Goal: Obtain resource: Download file/media

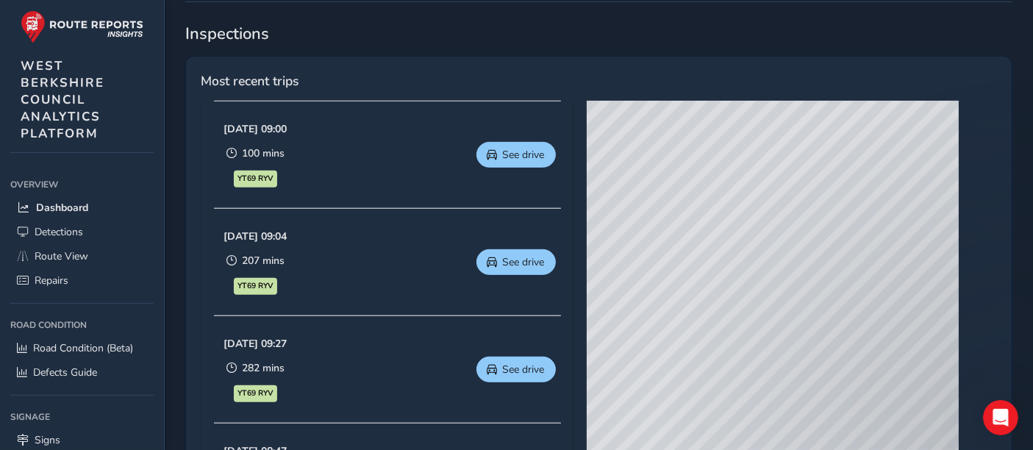
scroll to position [653, 0]
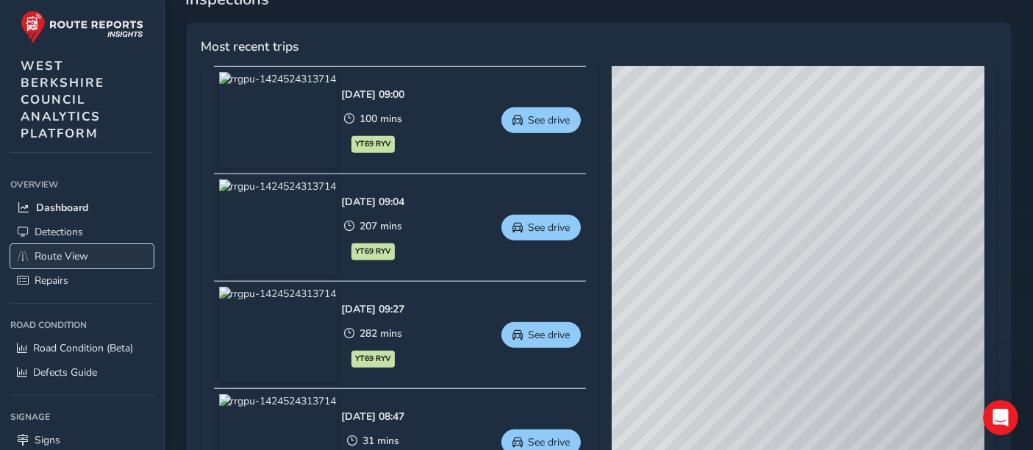
click at [74, 248] on link "Route View" at bounding box center [81, 256] width 143 height 24
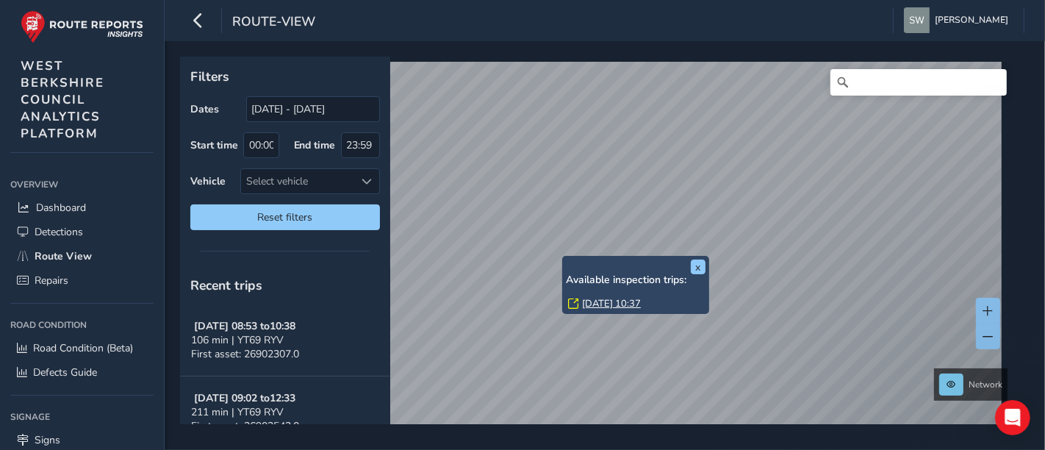
click at [587, 299] on link "[DATE] 10:37" at bounding box center [611, 303] width 59 height 13
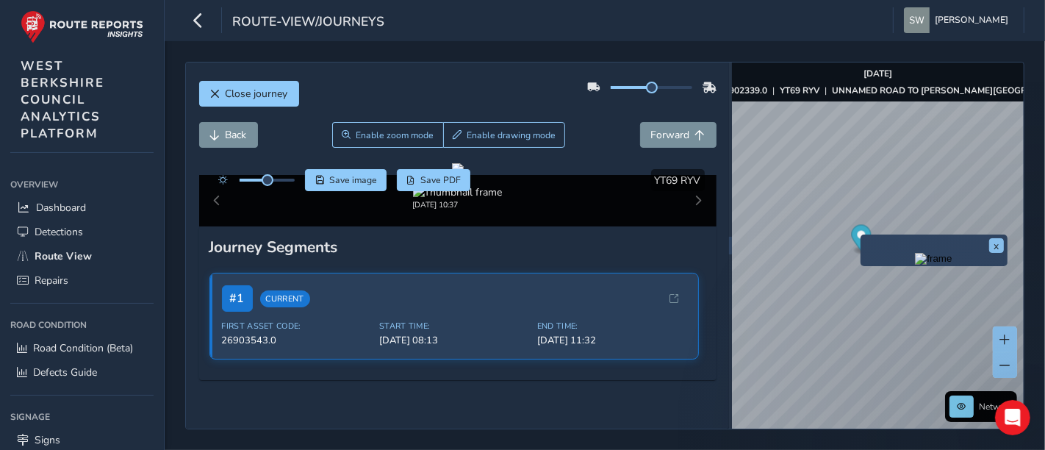
click at [915, 265] on img "Preview frame" at bounding box center [933, 259] width 37 height 12
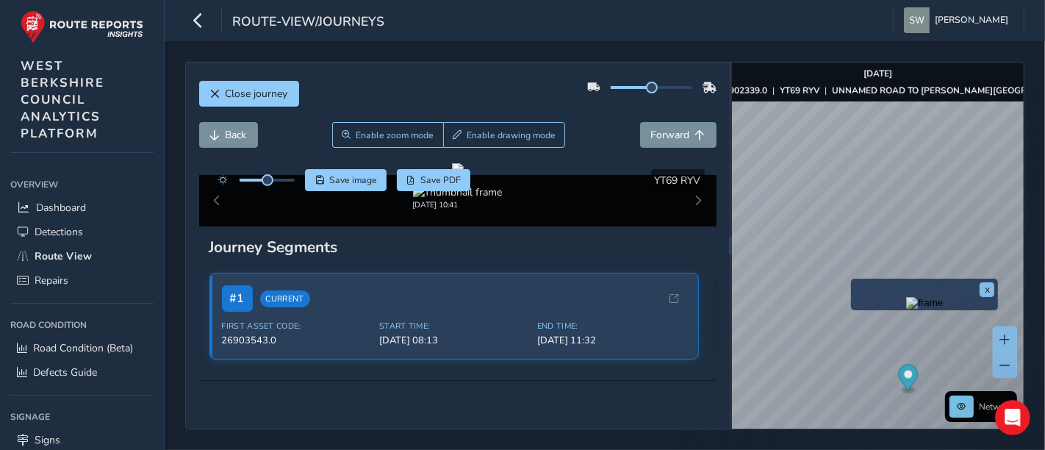
click at [906, 309] on img "Preview frame" at bounding box center [924, 303] width 37 height 12
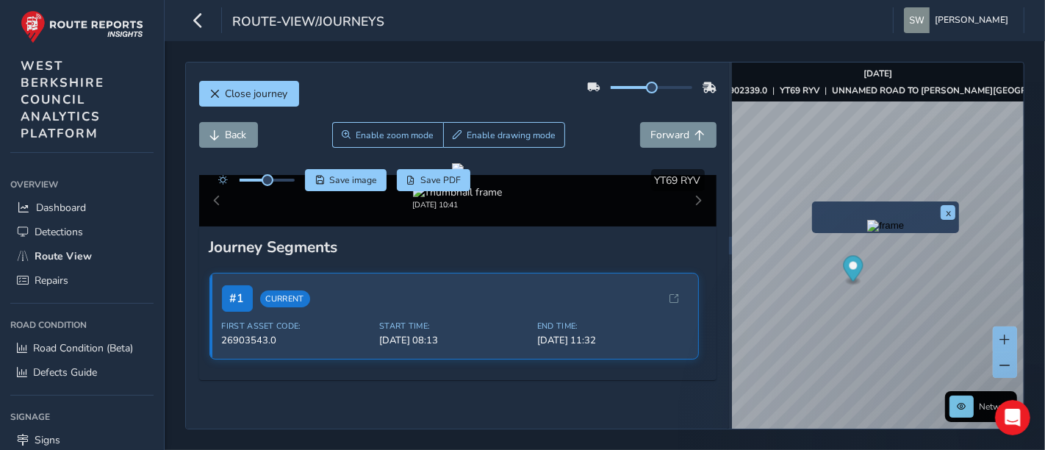
click at [868, 232] on img "Preview frame" at bounding box center [886, 226] width 37 height 12
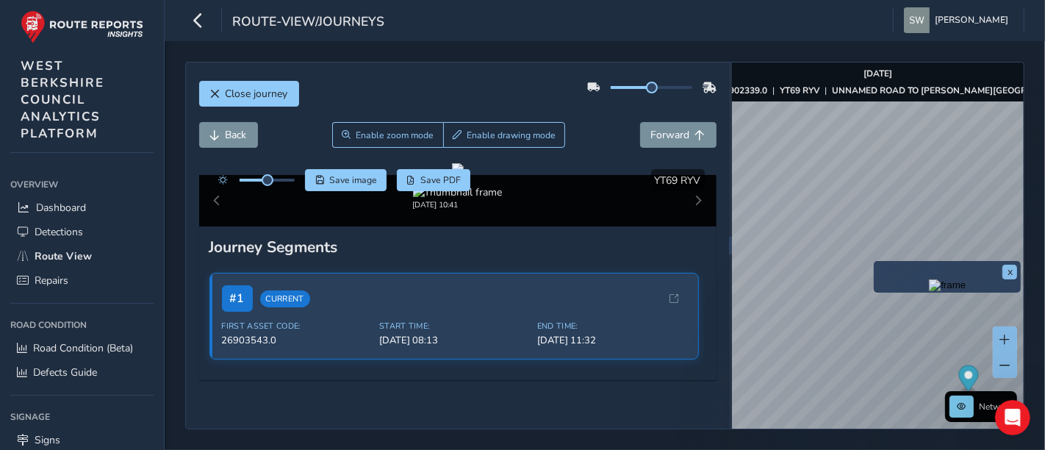
click at [929, 291] on img "Preview frame" at bounding box center [947, 285] width 37 height 12
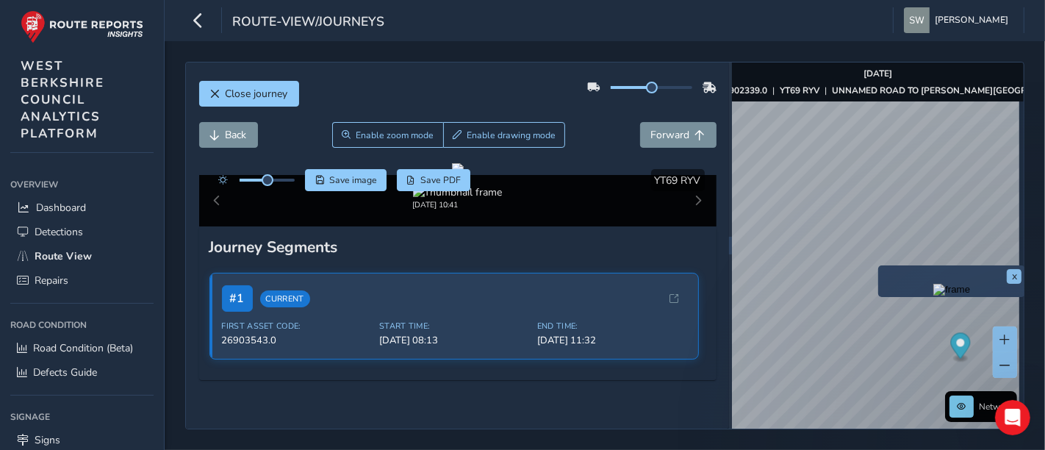
click at [934, 296] on img "Preview frame" at bounding box center [952, 290] width 37 height 12
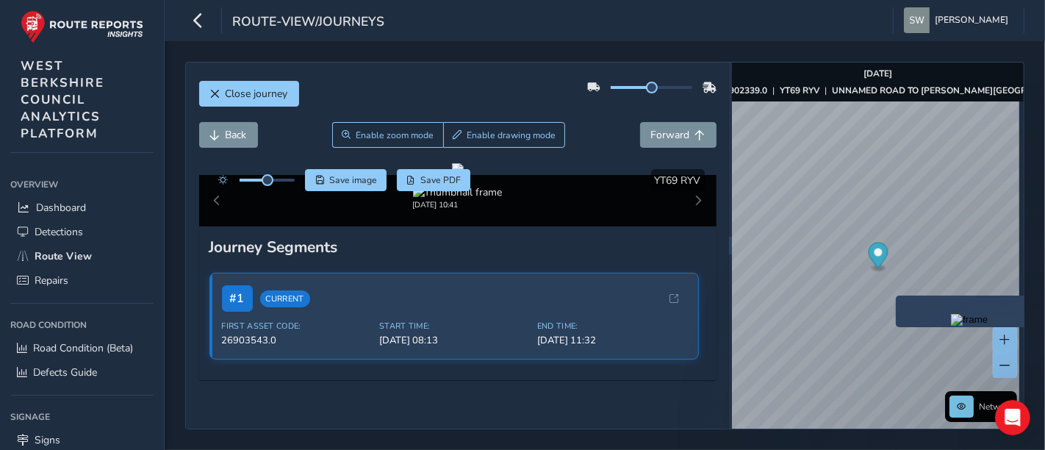
click at [951, 326] on img "Preview frame" at bounding box center [969, 320] width 37 height 12
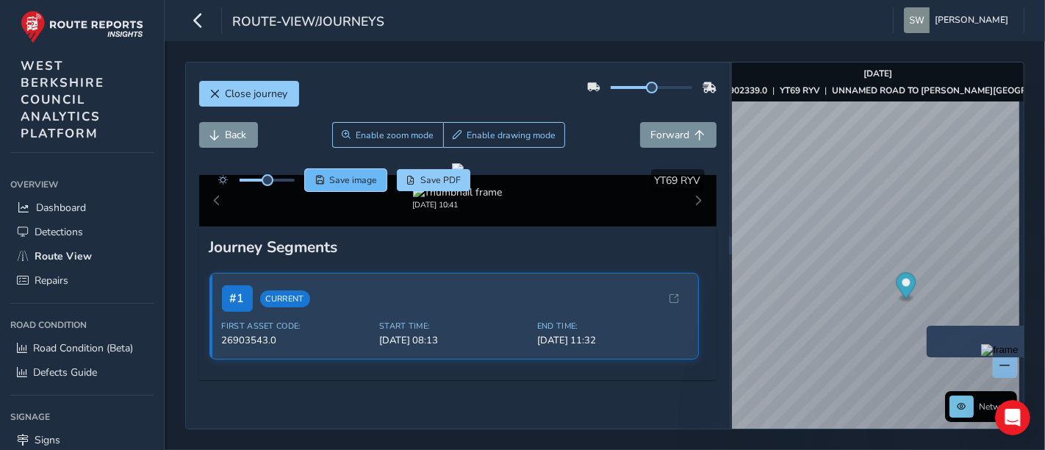
click at [365, 179] on span "Save image" at bounding box center [353, 180] width 48 height 12
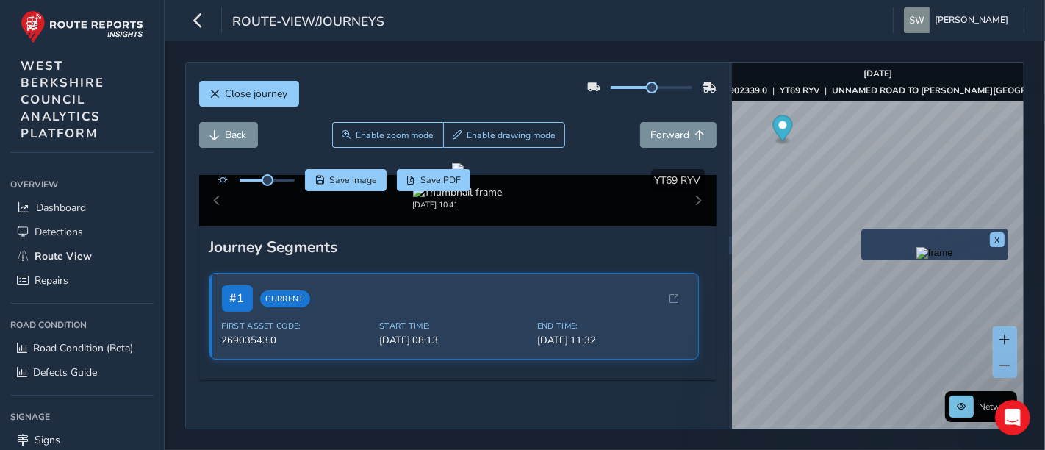
click at [917, 257] on img "Preview frame" at bounding box center [935, 253] width 37 height 12
click at [365, 174] on span "Save image" at bounding box center [353, 180] width 48 height 12
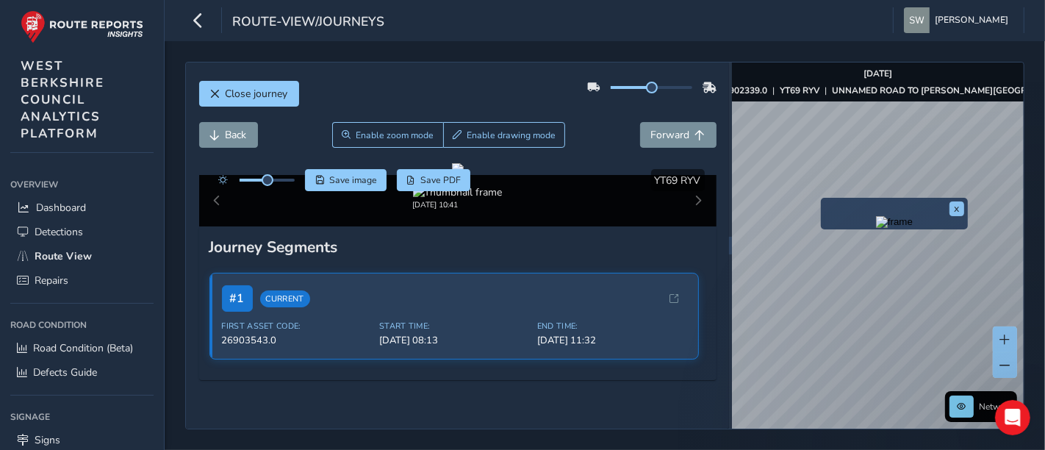
click at [876, 228] on img "Preview frame" at bounding box center [894, 222] width 37 height 12
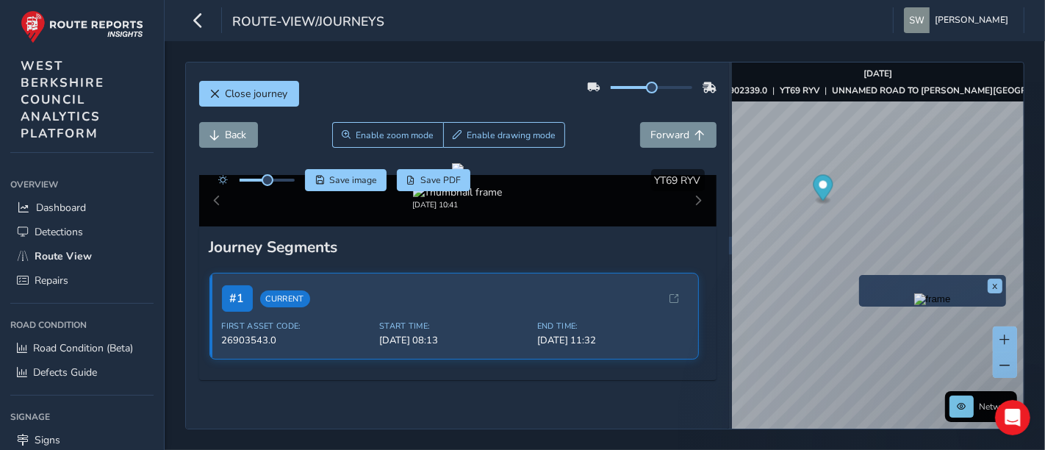
click at [915, 305] on img "Preview frame" at bounding box center [933, 299] width 37 height 12
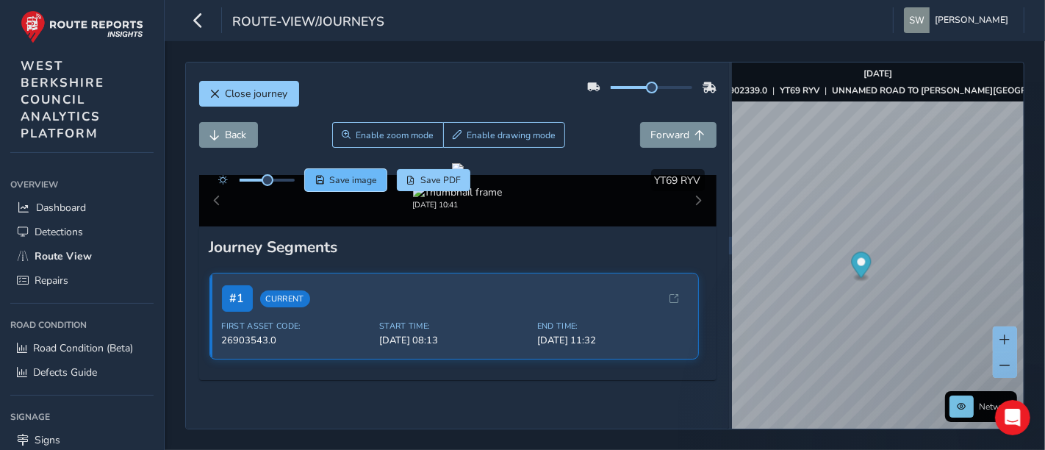
click at [359, 177] on span "Save image" at bounding box center [353, 180] width 48 height 12
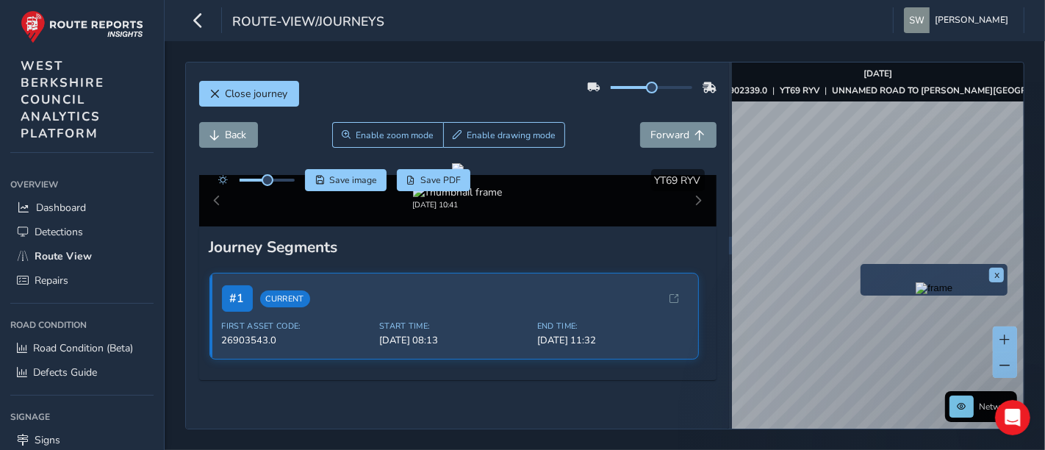
click at [916, 294] on img "Preview frame" at bounding box center [934, 288] width 37 height 12
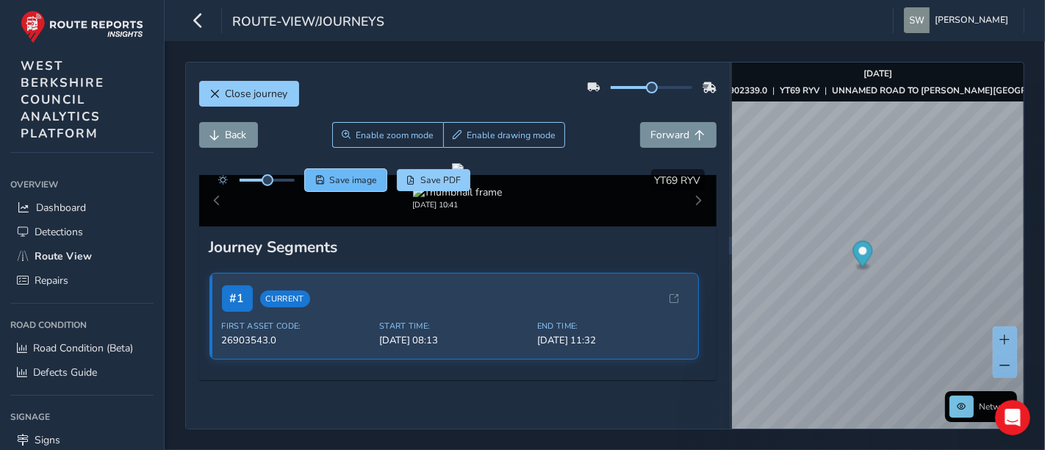
click at [372, 182] on span "Save image" at bounding box center [353, 180] width 48 height 12
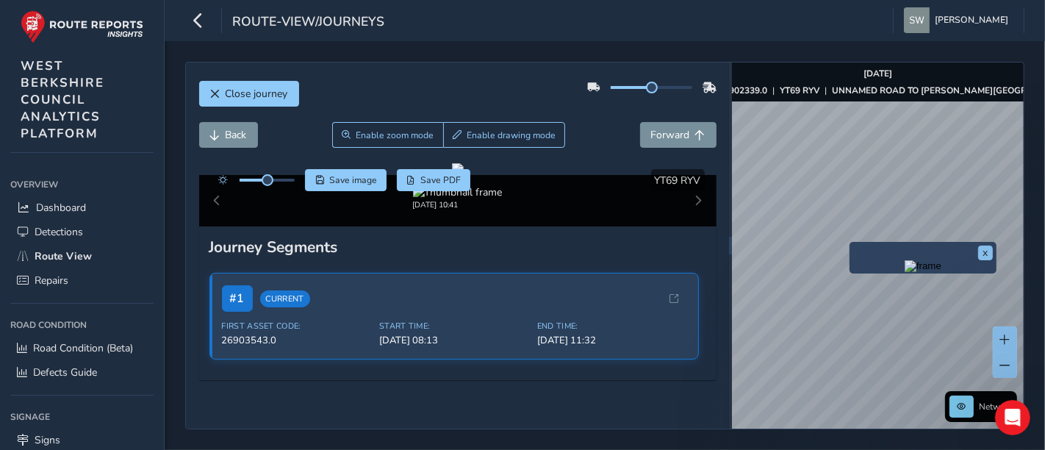
click at [905, 272] on img "Preview frame" at bounding box center [923, 266] width 37 height 12
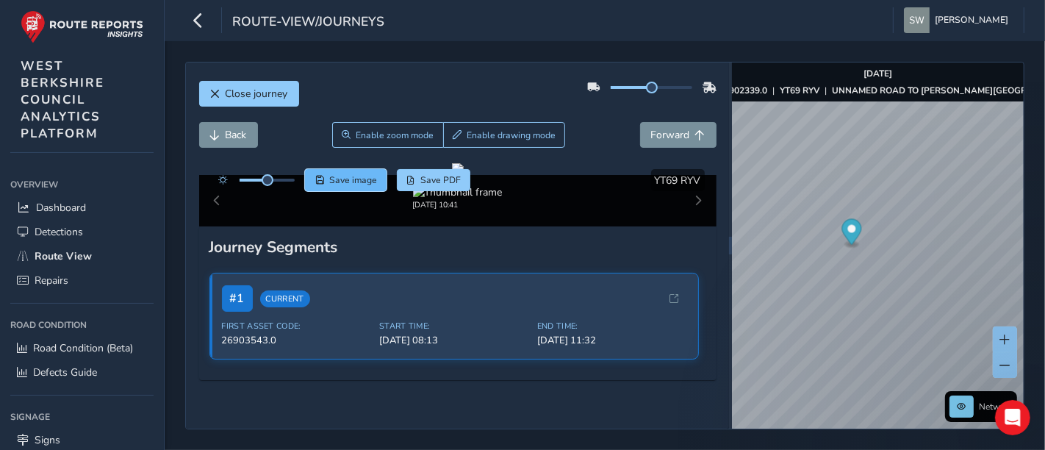
click at [376, 180] on button "Save image" at bounding box center [346, 180] width 82 height 22
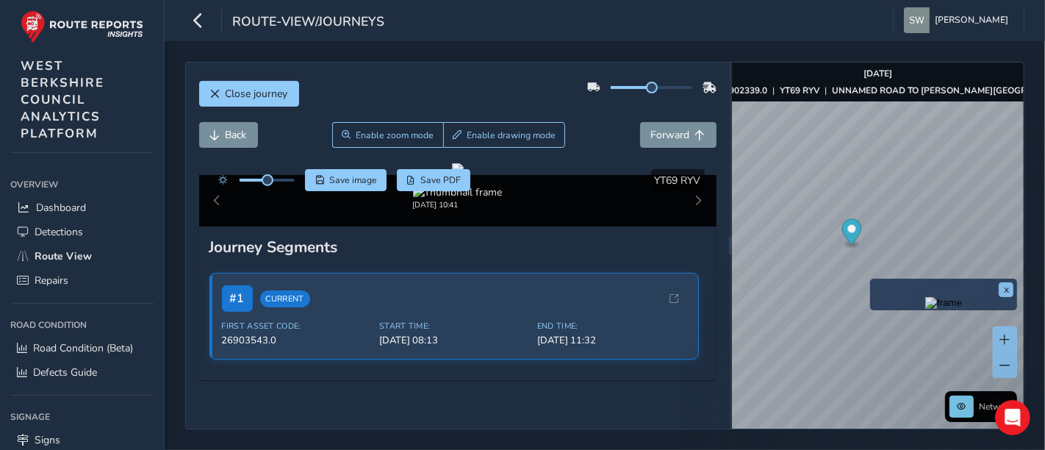
click at [926, 309] on img "Preview frame" at bounding box center [944, 303] width 37 height 12
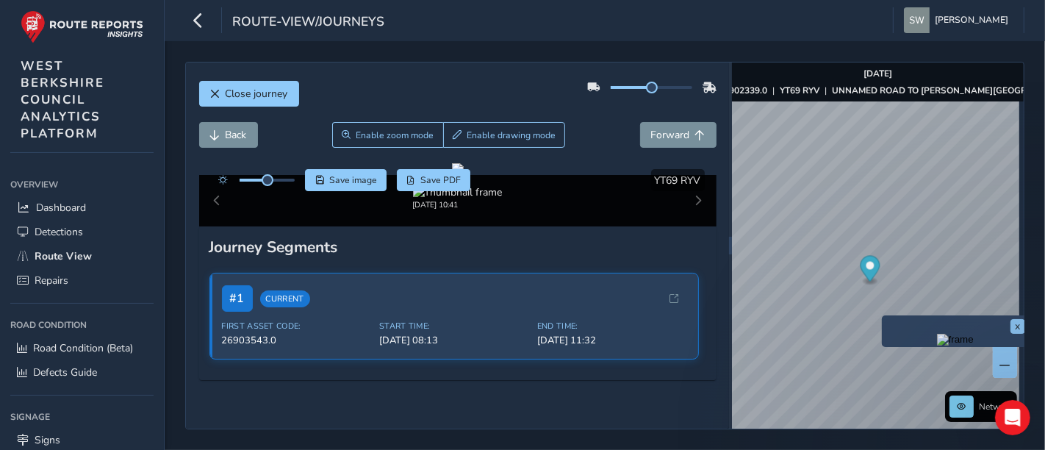
click at [937, 342] on img "Preview frame" at bounding box center [955, 340] width 37 height 12
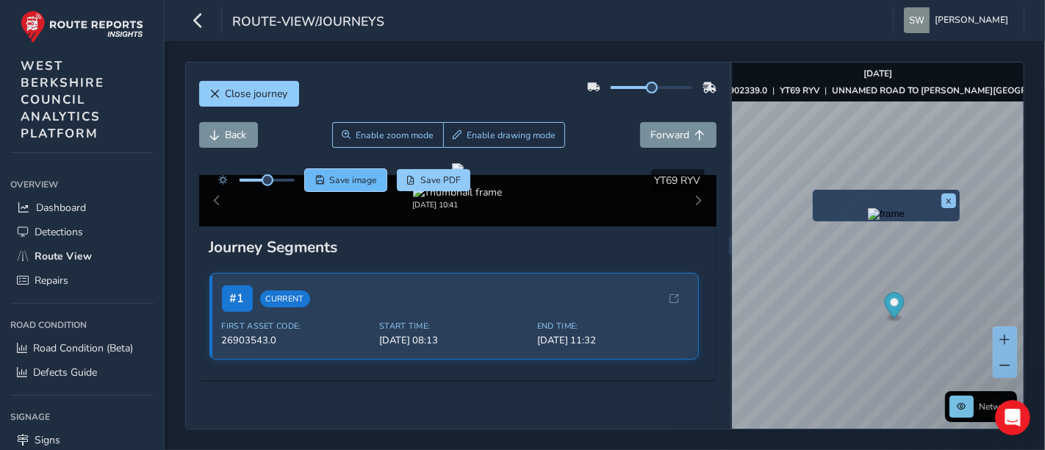
click at [368, 181] on span "Save image" at bounding box center [353, 180] width 48 height 12
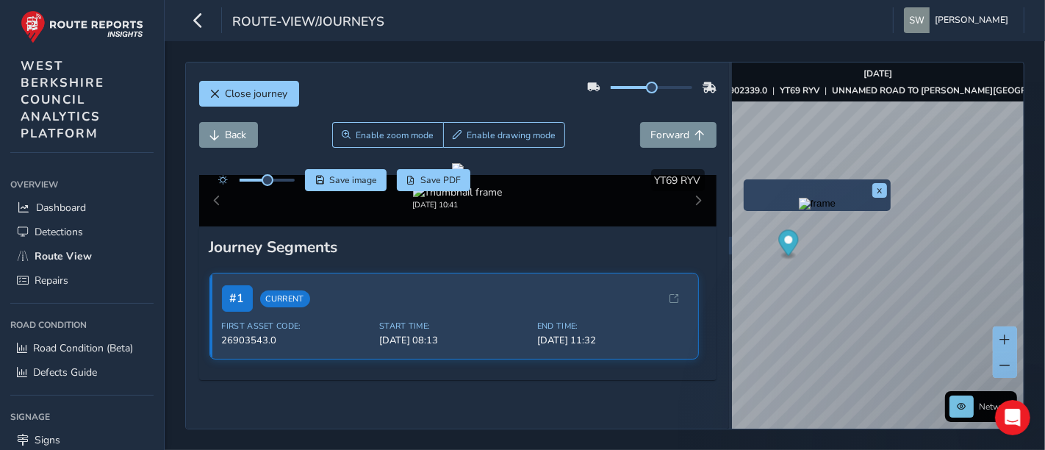
click at [799, 210] on img "Preview frame" at bounding box center [817, 204] width 37 height 12
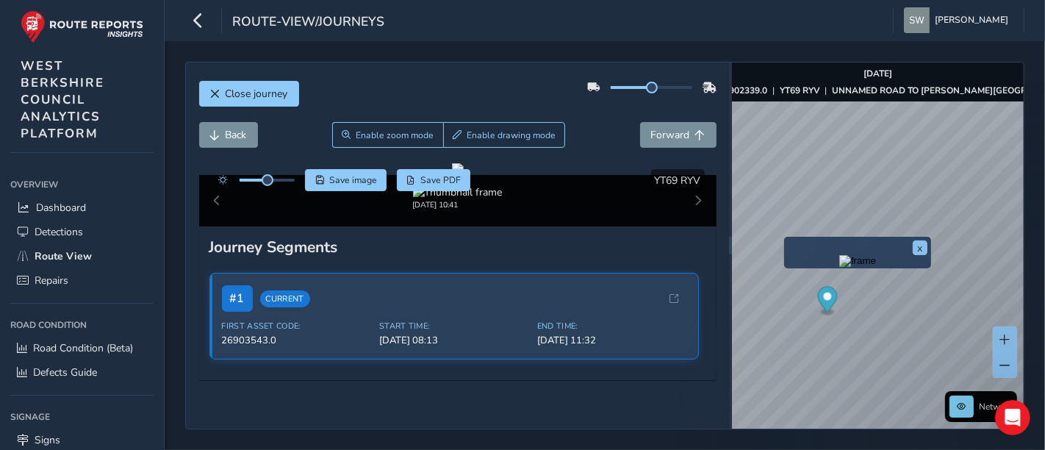
click at [840, 267] on img "Preview frame" at bounding box center [858, 261] width 37 height 12
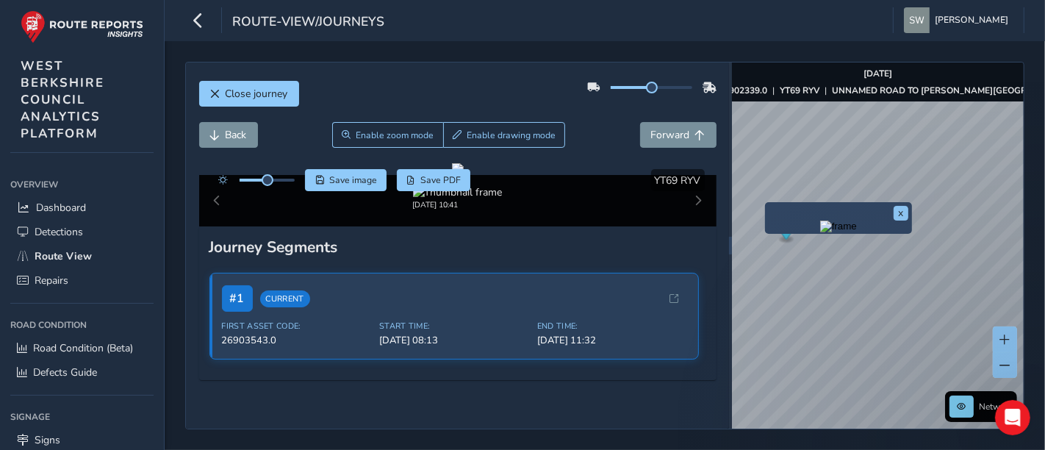
click at [820, 232] on img "Preview frame" at bounding box center [838, 227] width 37 height 12
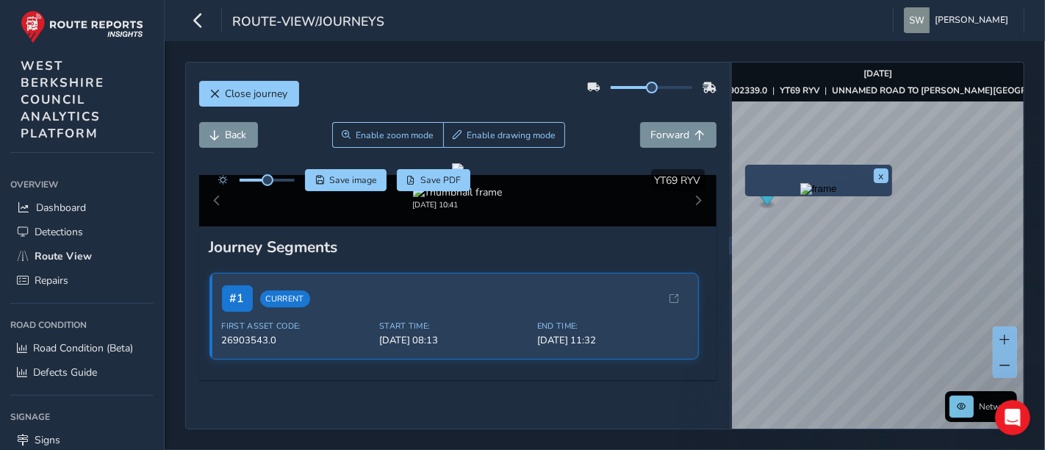
click at [801, 195] on img "Preview frame" at bounding box center [819, 189] width 37 height 12
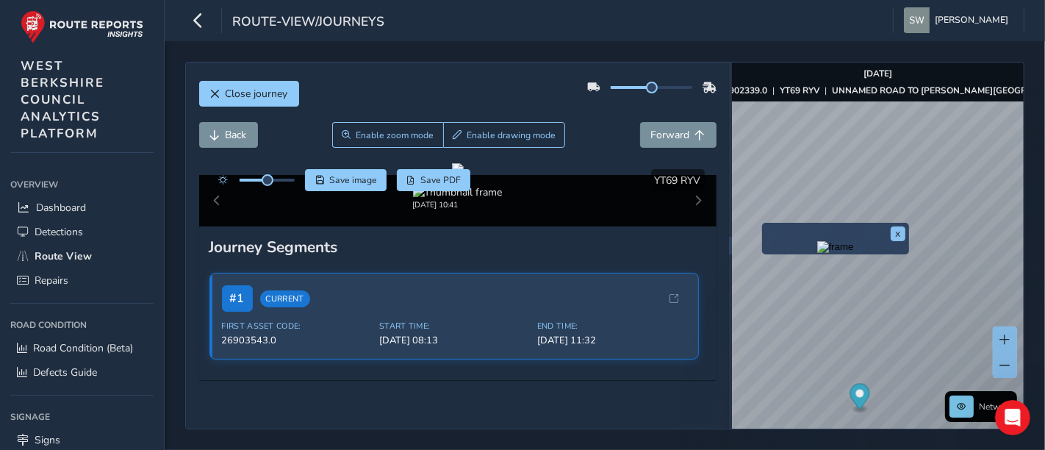
click at [818, 253] on img "Preview frame" at bounding box center [836, 247] width 37 height 12
